Goal: Check status: Check status

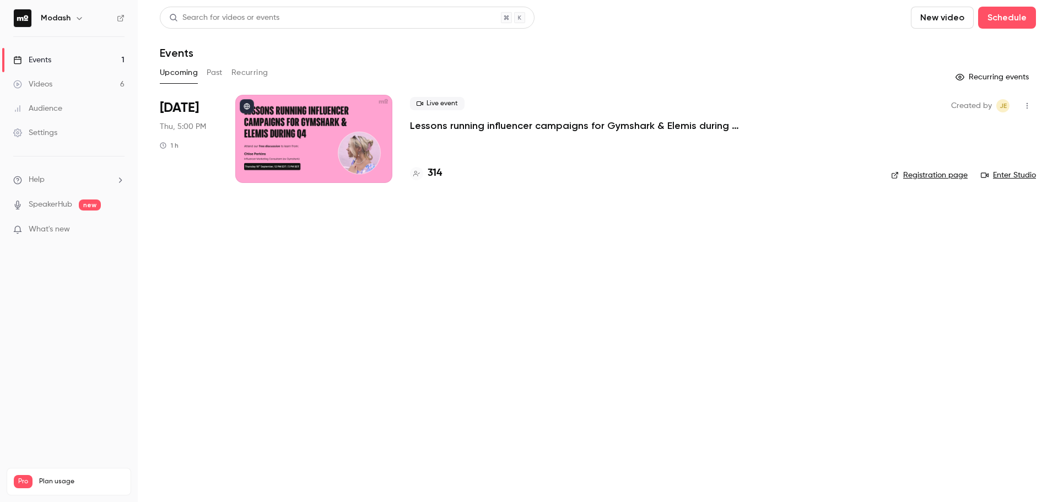
click at [466, 131] on p "Lessons running influencer campaigns for Gymshark & Elemis during Q4" at bounding box center [575, 125] width 331 height 13
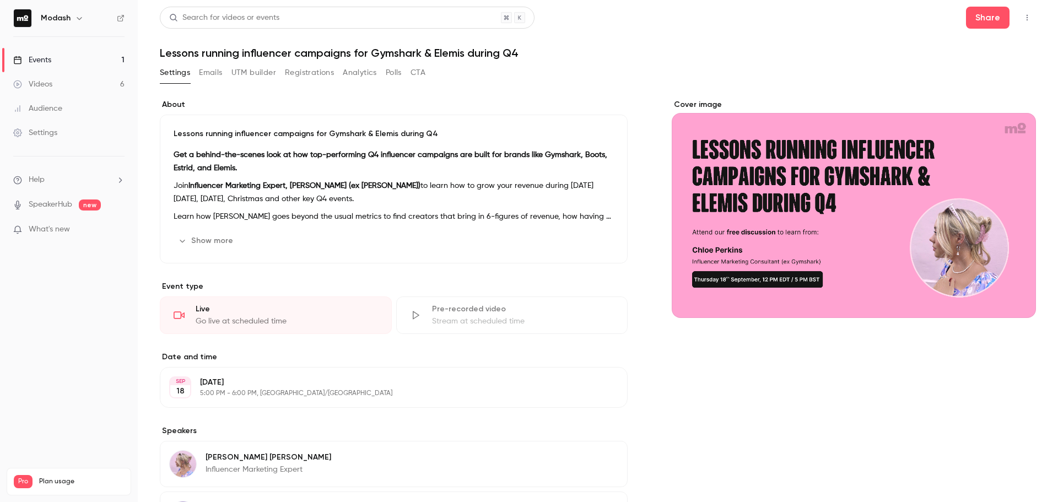
click at [328, 72] on button "Registrations" at bounding box center [309, 73] width 49 height 18
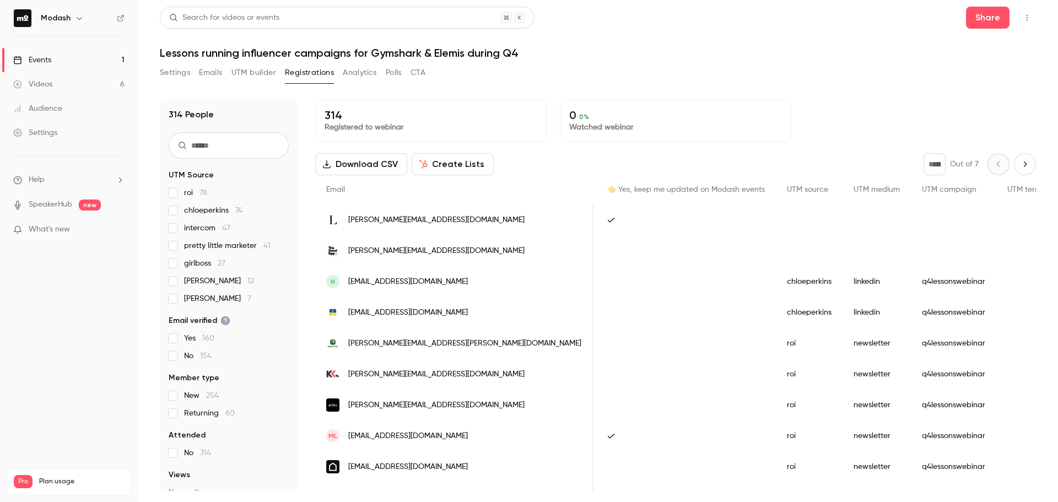
scroll to position [0, 418]
drag, startPoint x: 767, startPoint y: 287, endPoint x: 748, endPoint y: 372, distance: 86.9
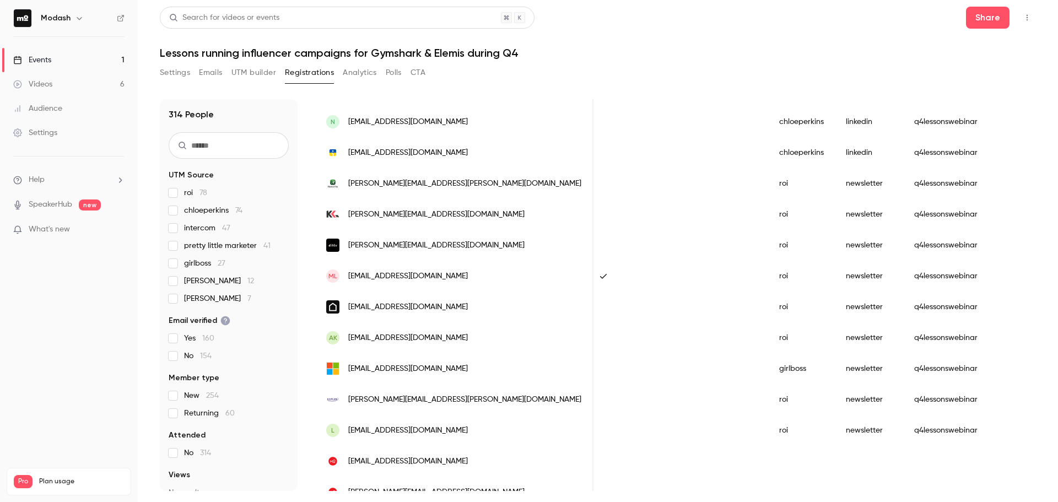
scroll to position [220, 0]
